Goal: Find specific page/section: Find specific page/section

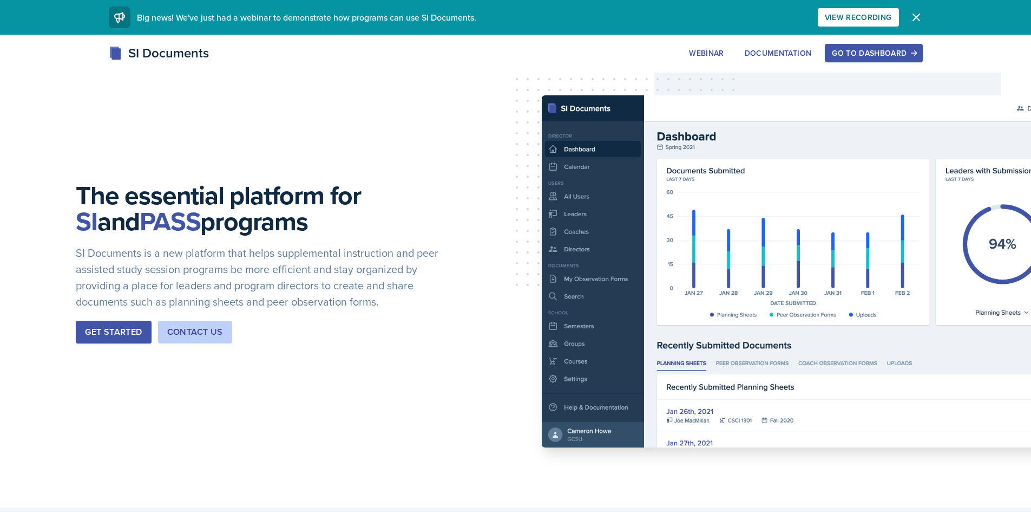
click at [881, 49] on div "Go to Dashboard" at bounding box center [873, 53] width 83 height 9
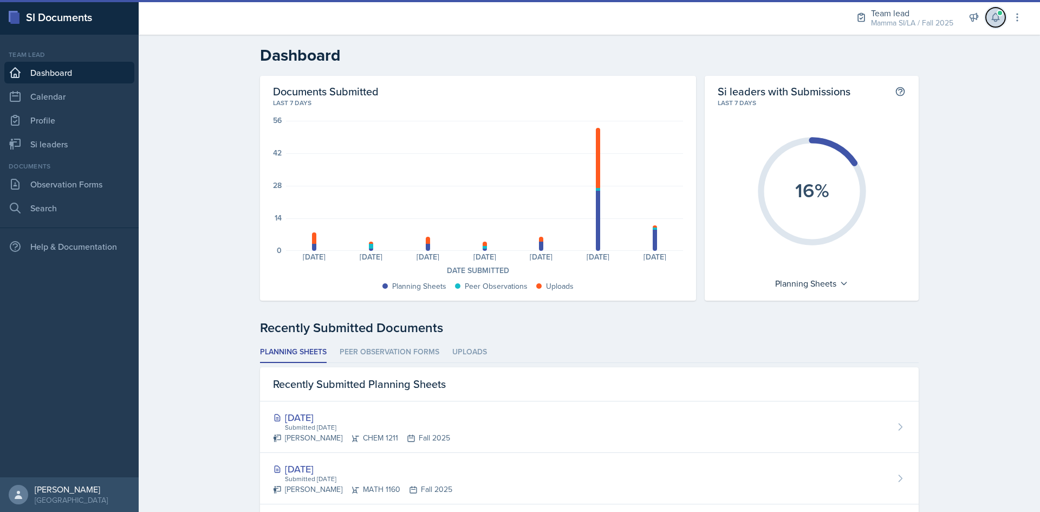
click at [998, 14] on span at bounding box center [999, 13] width 6 height 6
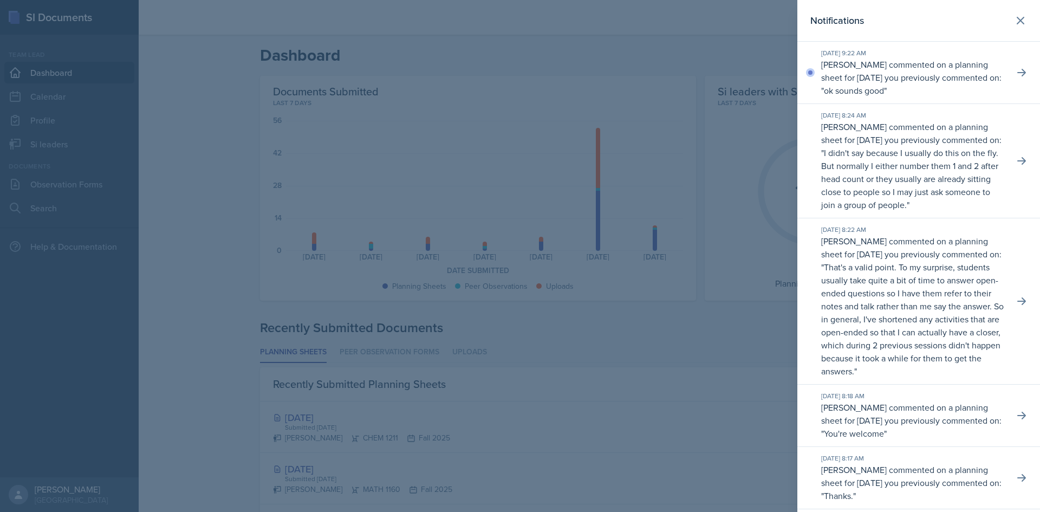
click at [1026, 64] on div "[DATE] 9:22 AM [PERSON_NAME] commented on a planning sheet for [DATE] you previ…" at bounding box center [918, 73] width 243 height 62
click at [1017, 70] on icon at bounding box center [1021, 72] width 11 height 11
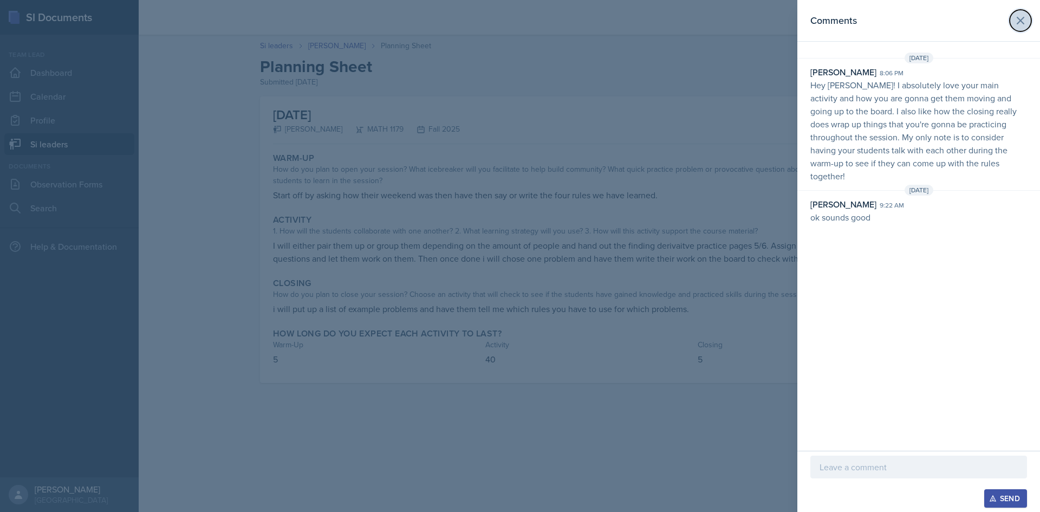
click at [1016, 27] on button at bounding box center [1020, 21] width 22 height 22
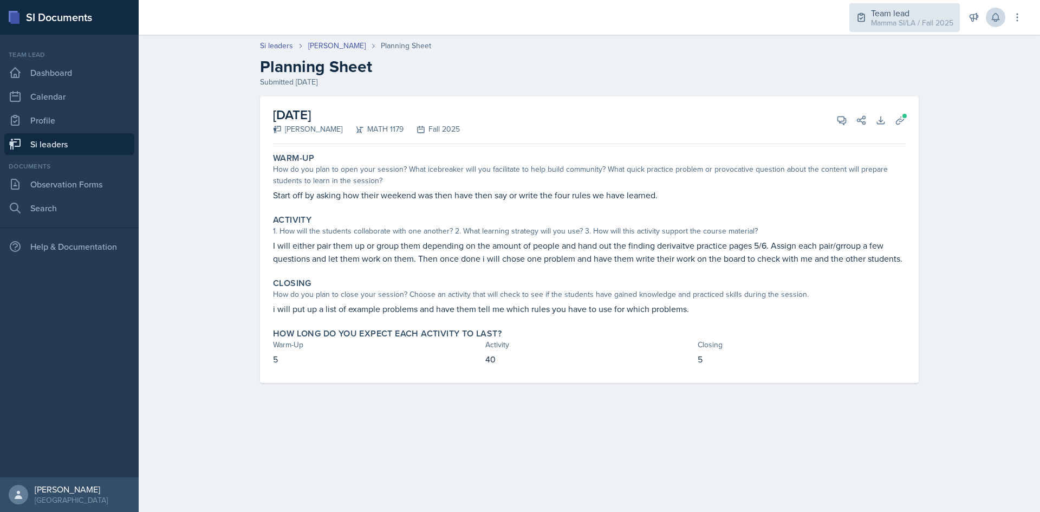
click at [918, 29] on div "Team lead Mamma SI/LA / Fall 2025" at bounding box center [904, 17] width 110 height 29
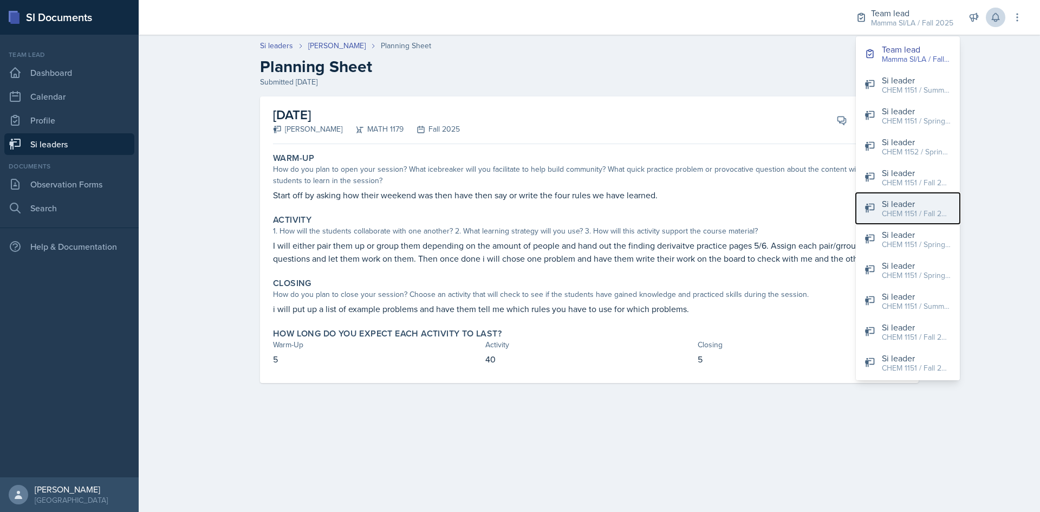
click at [932, 218] on div "CHEM 1151 / Fall 2025" at bounding box center [915, 213] width 69 height 11
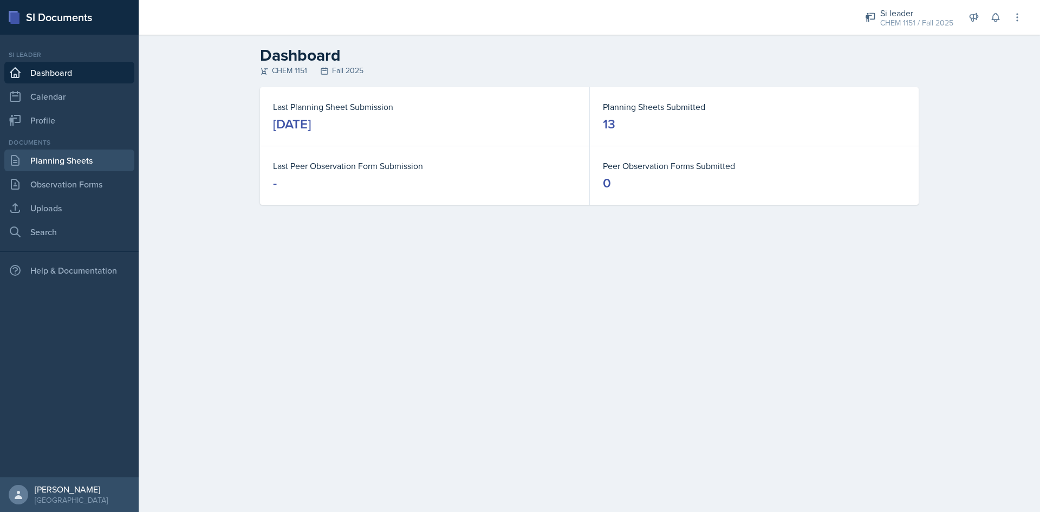
click at [61, 164] on link "Planning Sheets" at bounding box center [69, 160] width 130 height 22
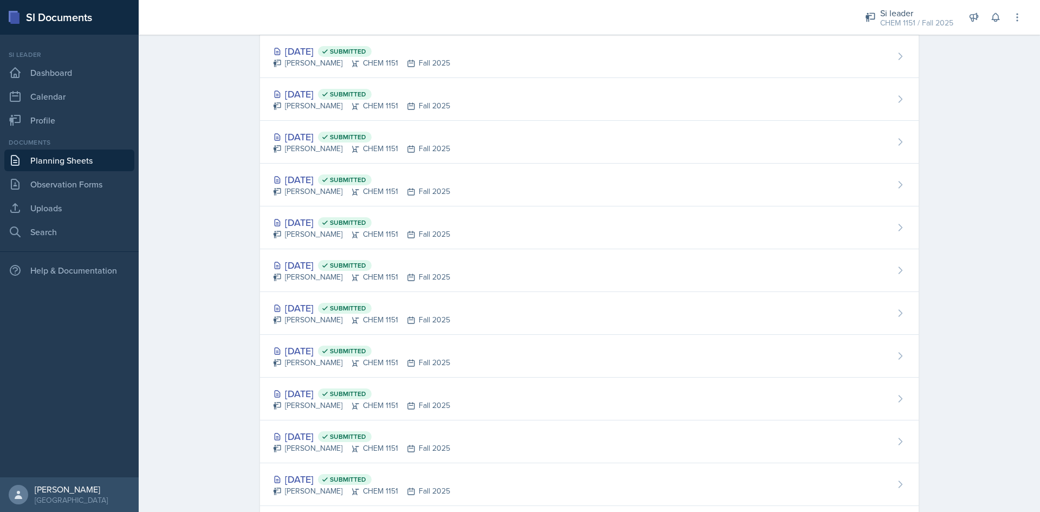
scroll to position [17, 0]
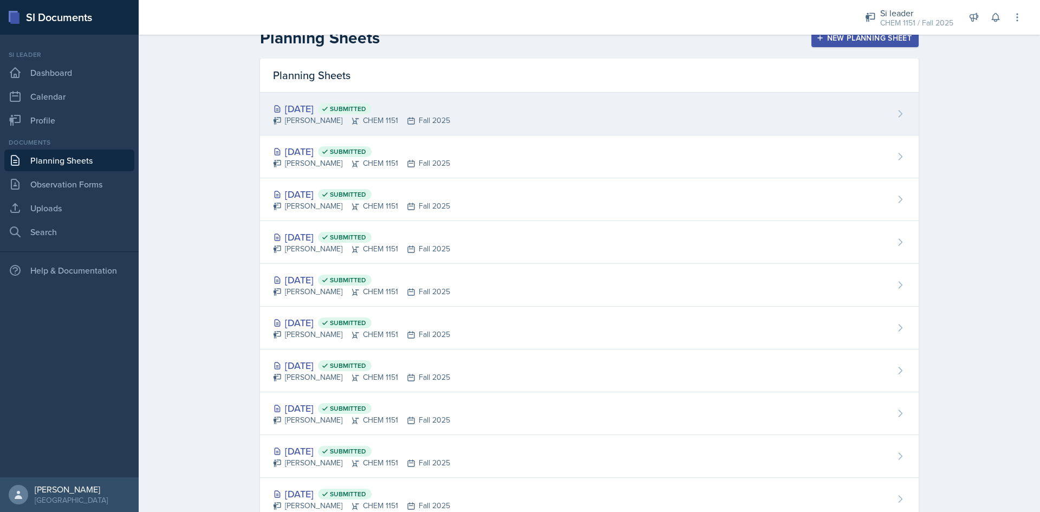
click at [366, 104] on span "Submitted" at bounding box center [348, 108] width 36 height 9
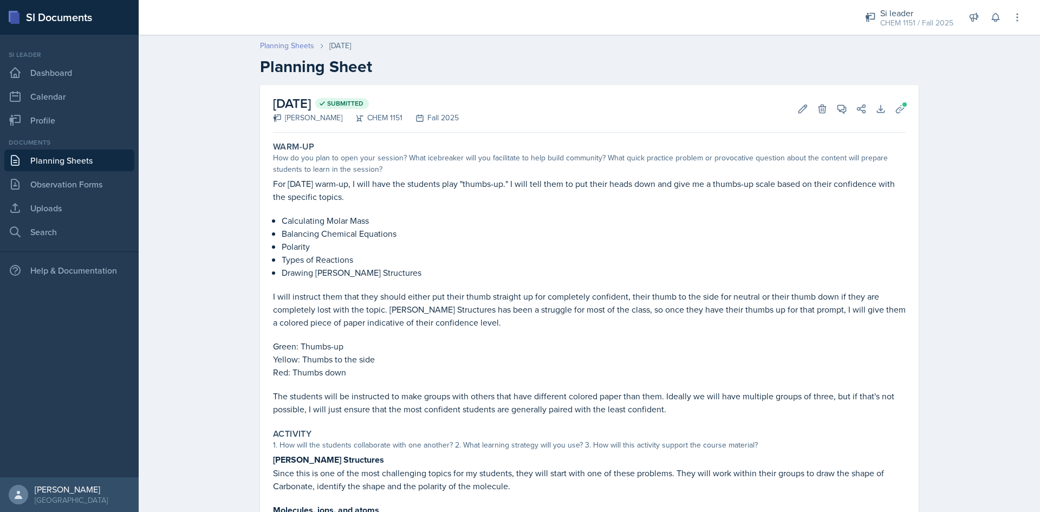
click at [303, 50] on link "Planning Sheets" at bounding box center [287, 45] width 54 height 11
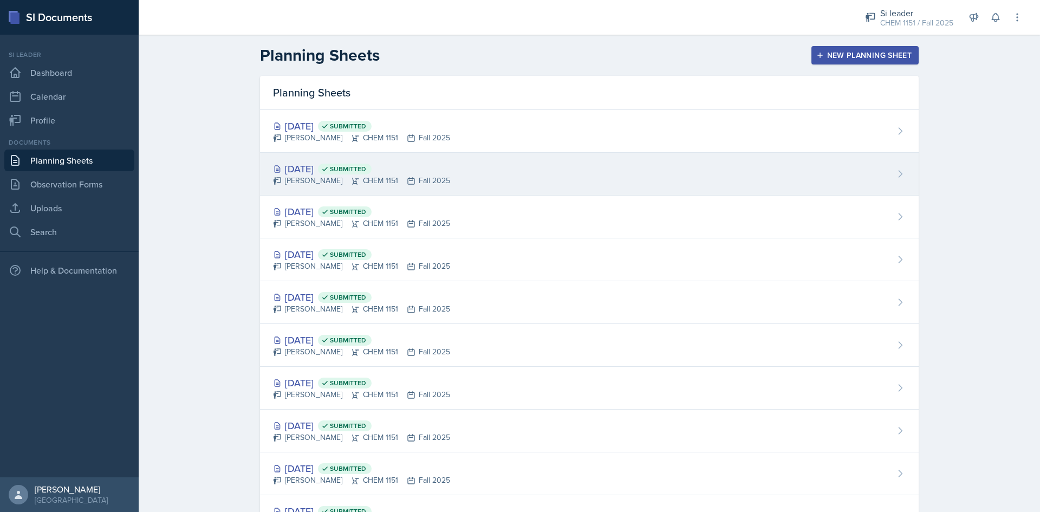
click at [407, 181] on icon at bounding box center [411, 181] width 9 height 9
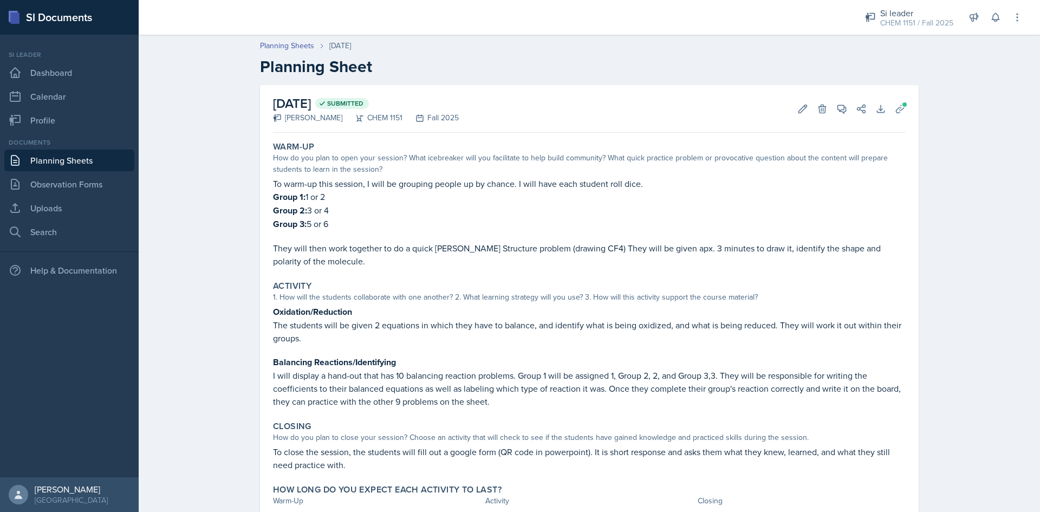
scroll to position [53, 0]
